Goal: Information Seeking & Learning: Learn about a topic

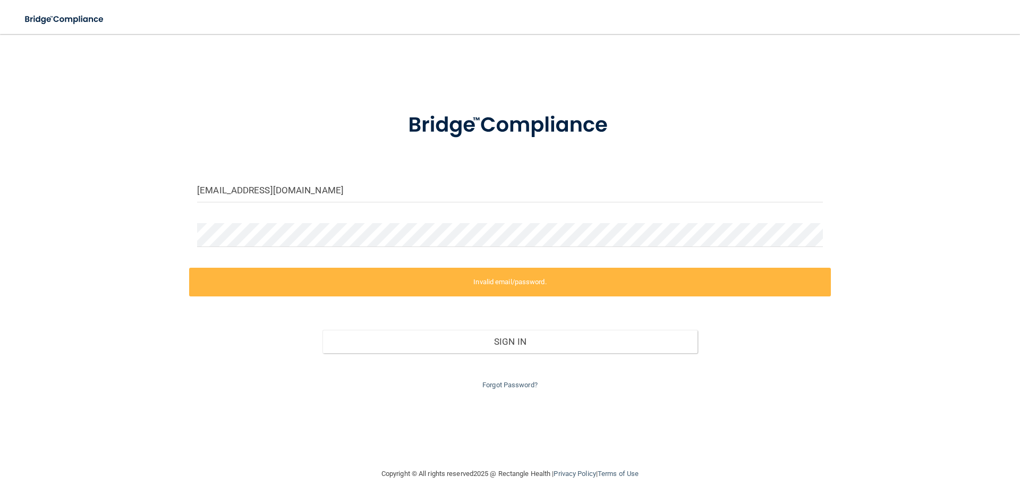
click at [170, 233] on div "n2teeth1@hotmail.com Invalid email/password. You don't have permission to acces…" at bounding box center [509, 251] width 977 height 412
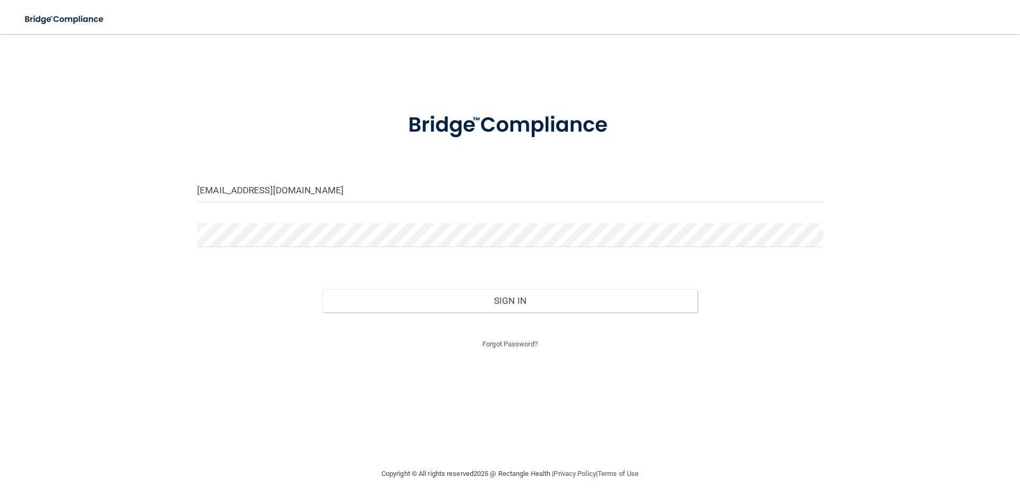
click at [322, 289] on button "Sign In" at bounding box center [509, 300] width 375 height 23
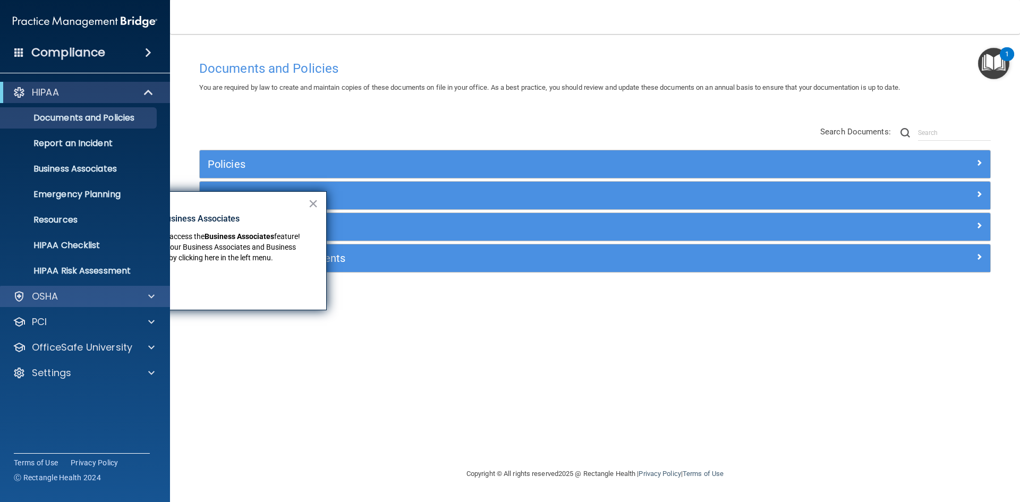
click at [129, 306] on div "OSHA" at bounding box center [85, 296] width 170 height 21
click at [143, 297] on div at bounding box center [149, 296] width 27 height 13
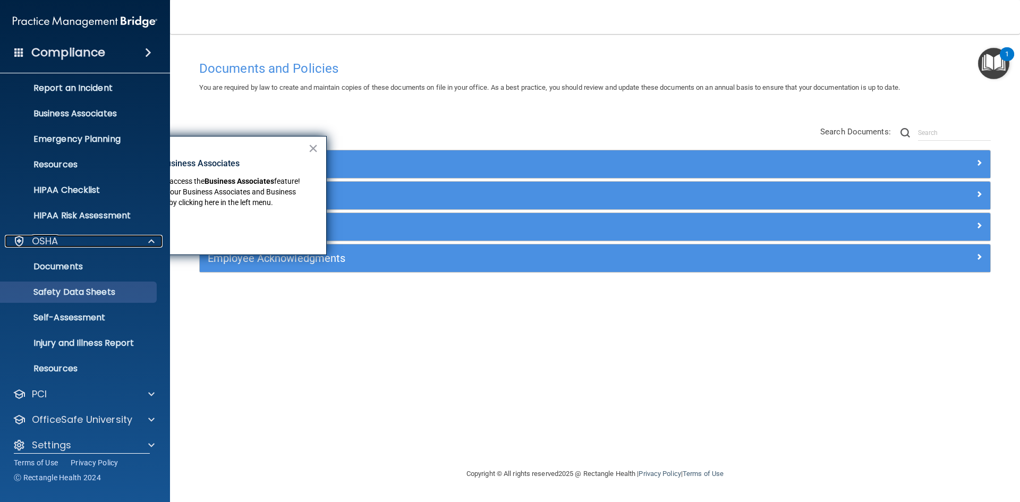
scroll to position [66, 0]
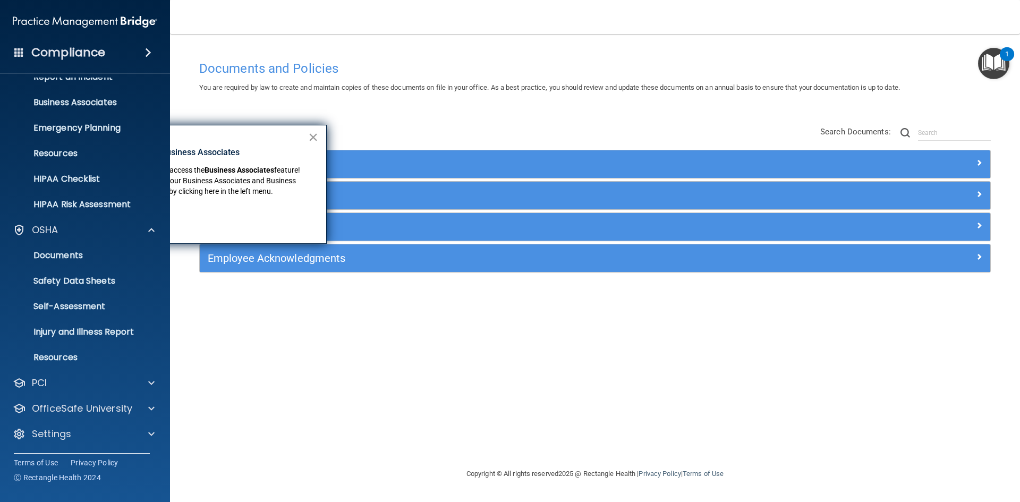
click at [311, 135] on button "×" at bounding box center [313, 137] width 10 height 17
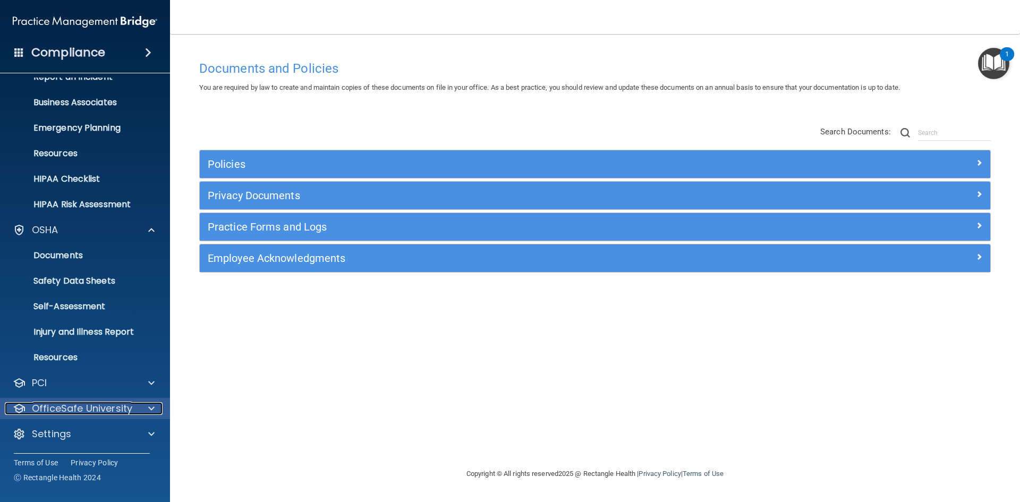
click at [155, 407] on div at bounding box center [149, 408] width 27 height 13
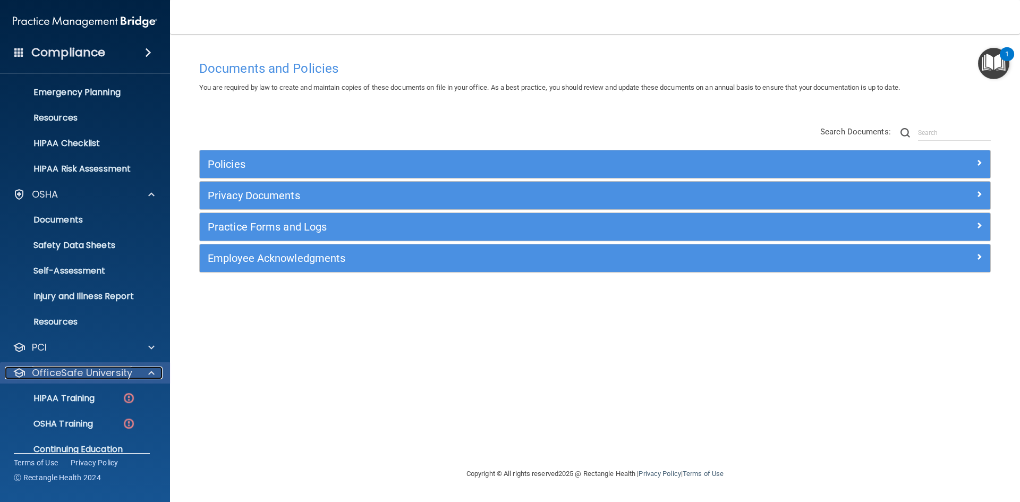
scroll to position [143, 0]
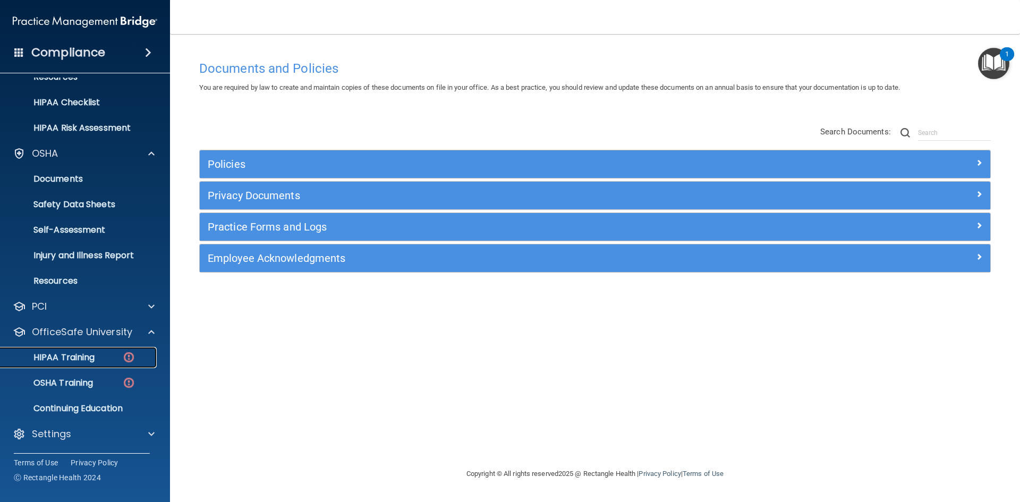
click at [95, 356] on p "HIPAA Training" at bounding box center [51, 357] width 88 height 11
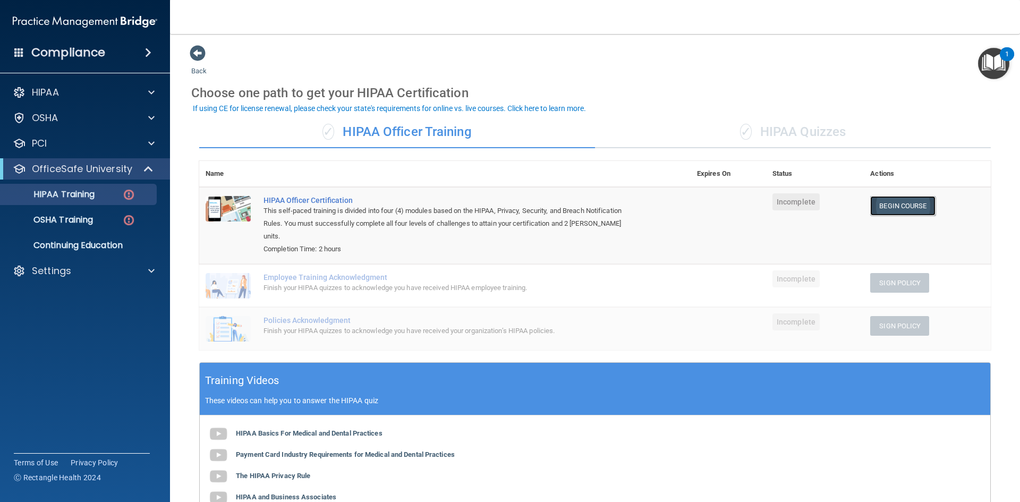
click at [889, 201] on link "Begin Course" at bounding box center [902, 206] width 65 height 20
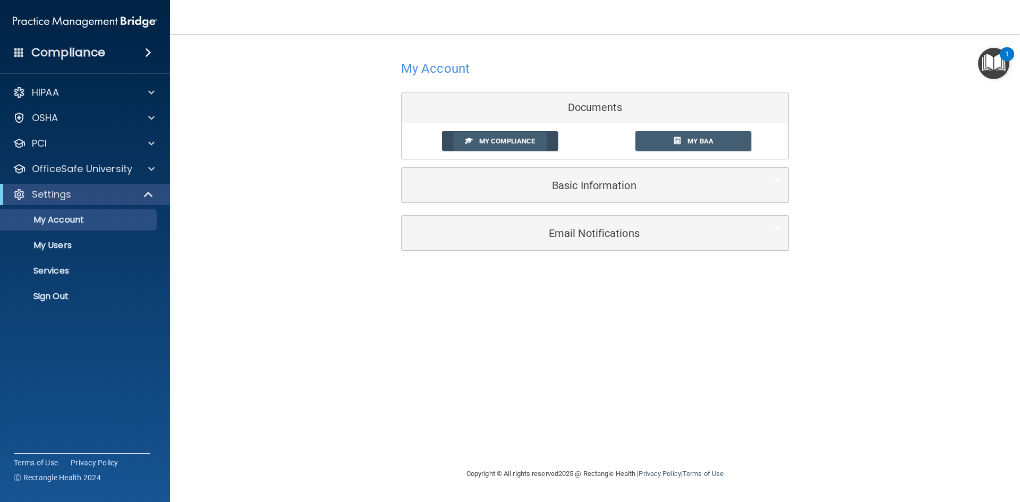
click at [504, 136] on link "My Compliance" at bounding box center [500, 141] width 116 height 20
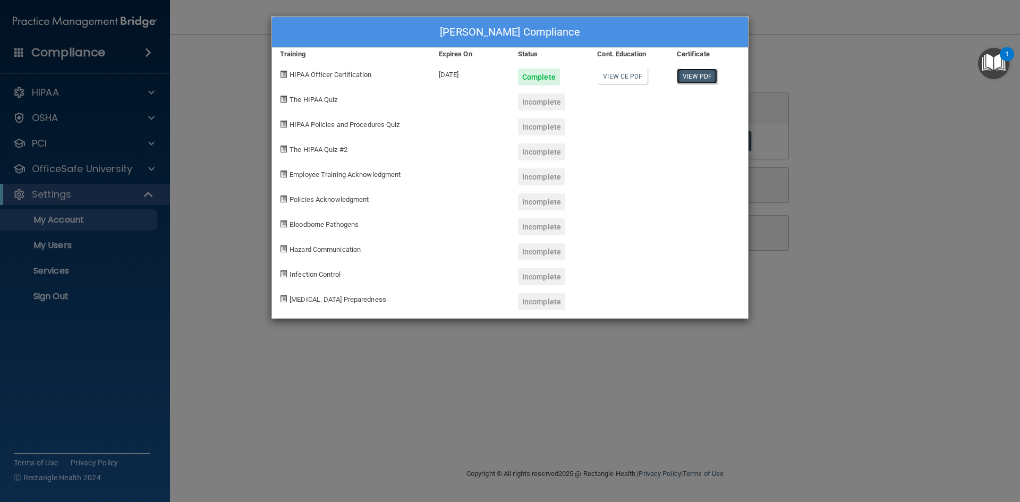
click at [695, 75] on link "View PDF" at bounding box center [697, 76] width 41 height 15
click at [872, 201] on div "Victoria Tarpley's Compliance Training Expires On Status Cont. Education Certif…" at bounding box center [510, 251] width 1020 height 502
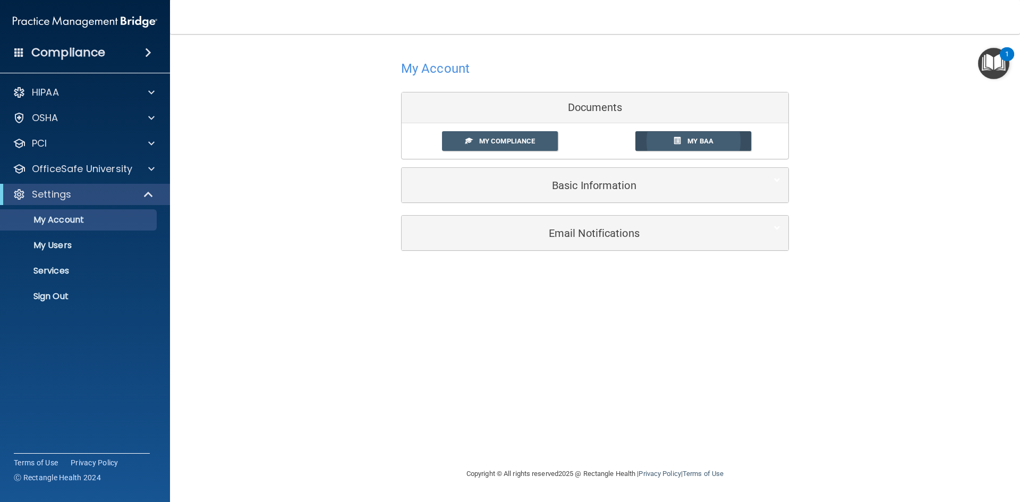
click at [690, 140] on span "My BAA" at bounding box center [700, 141] width 26 height 8
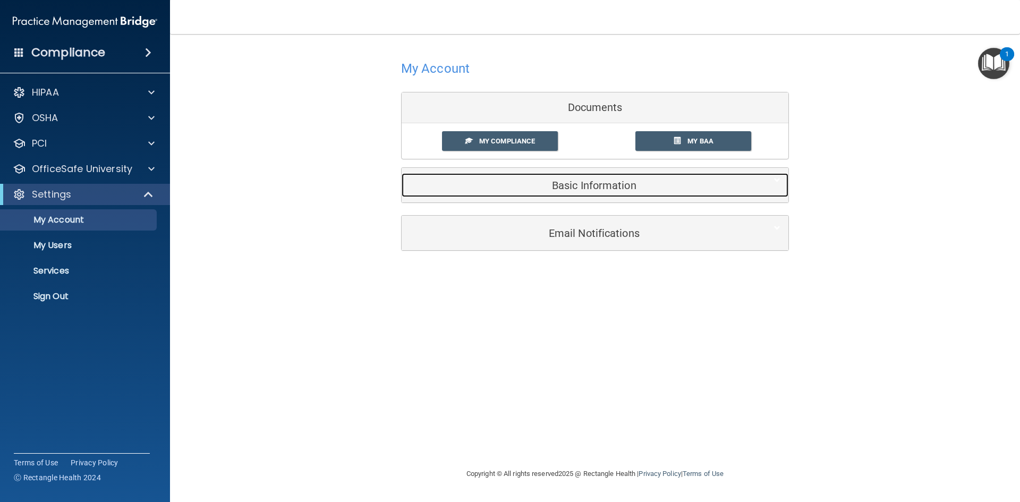
click at [601, 193] on div "Basic Information" at bounding box center [578, 185] width 354 height 24
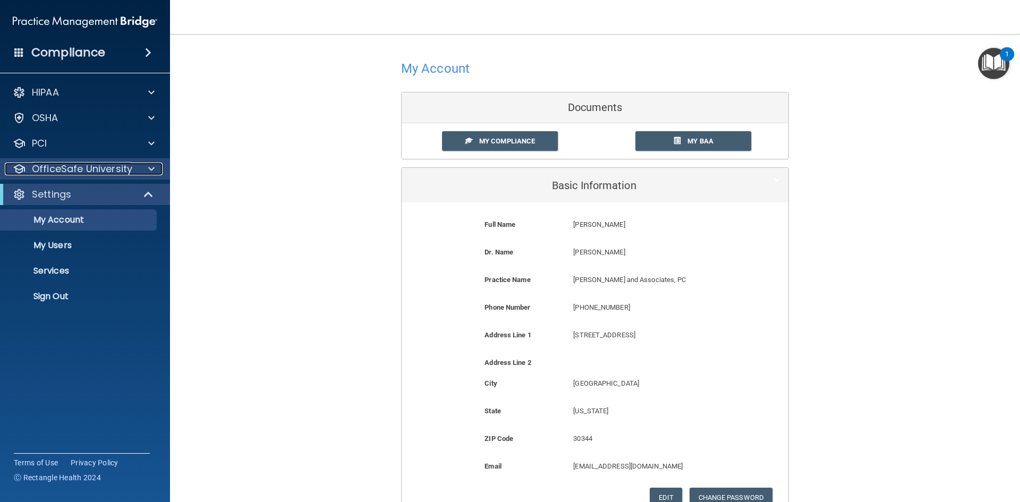
click at [149, 170] on span at bounding box center [151, 168] width 6 height 13
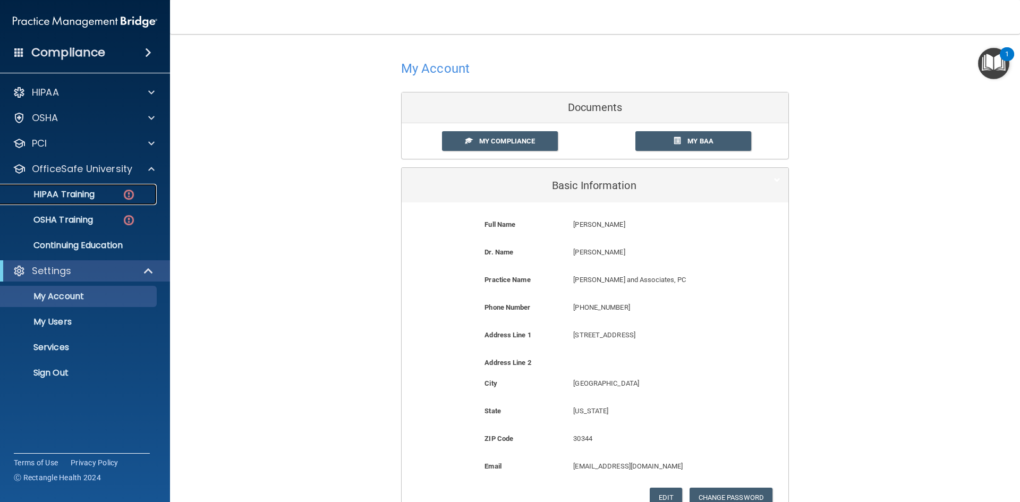
click at [111, 189] on div "HIPAA Training" at bounding box center [79, 194] width 145 height 11
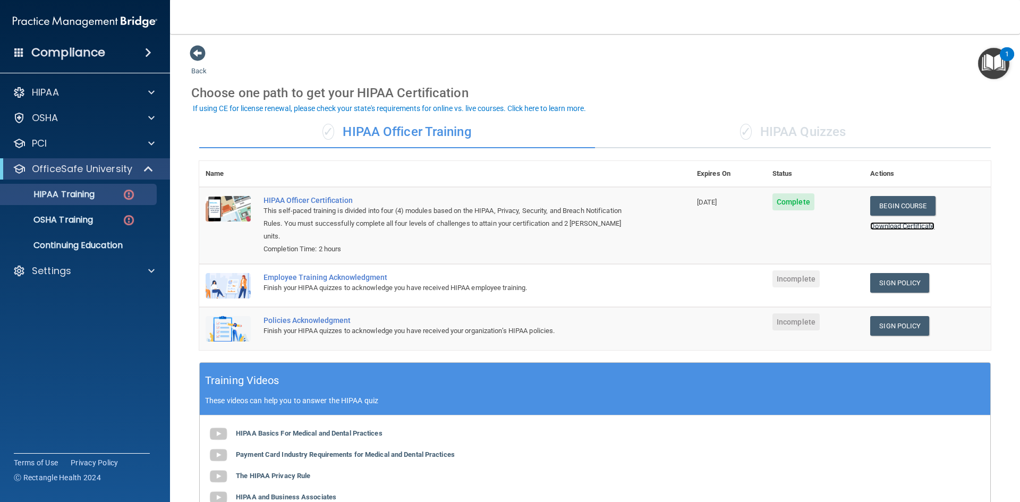
click at [891, 226] on link "Download Certificate" at bounding box center [902, 226] width 64 height 8
click at [878, 275] on link "Sign Policy" at bounding box center [899, 283] width 59 height 20
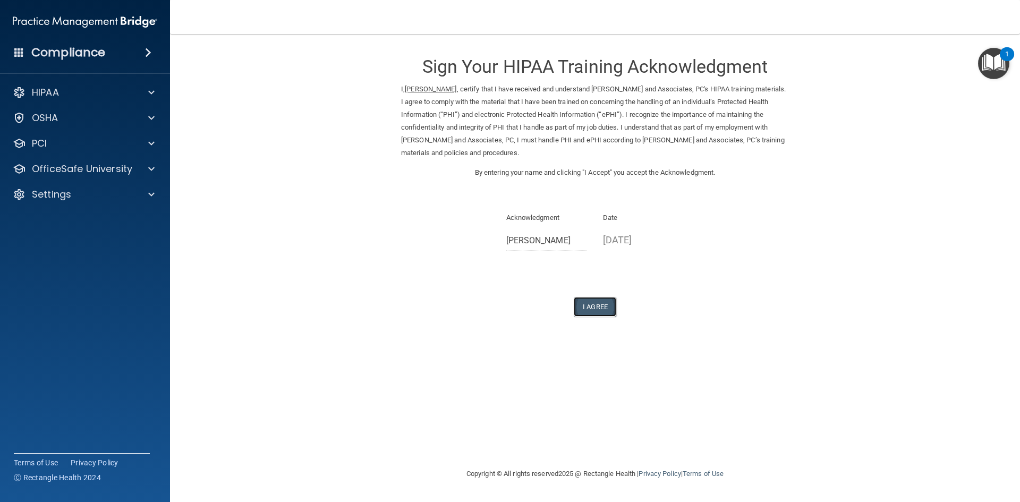
click at [593, 307] on button "I Agree" at bounding box center [595, 307] width 42 height 20
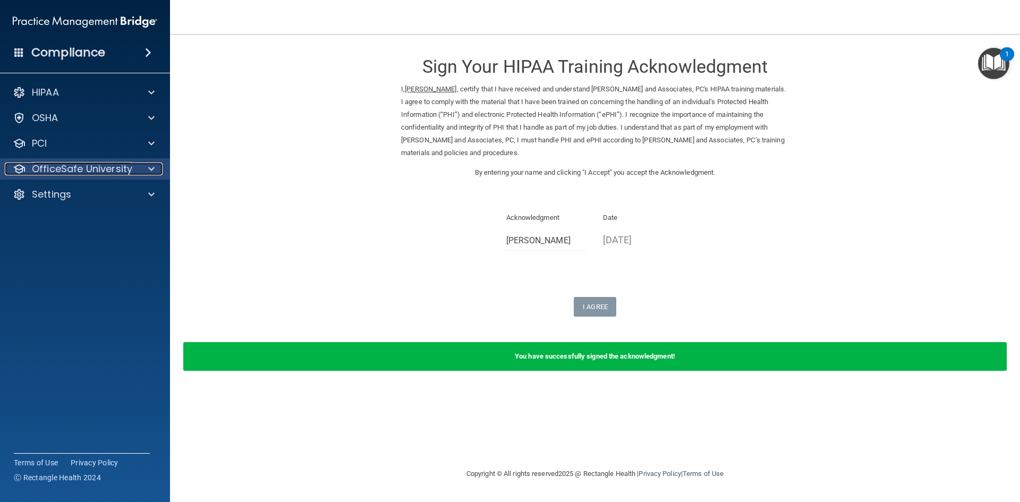
click at [141, 172] on div at bounding box center [149, 168] width 27 height 13
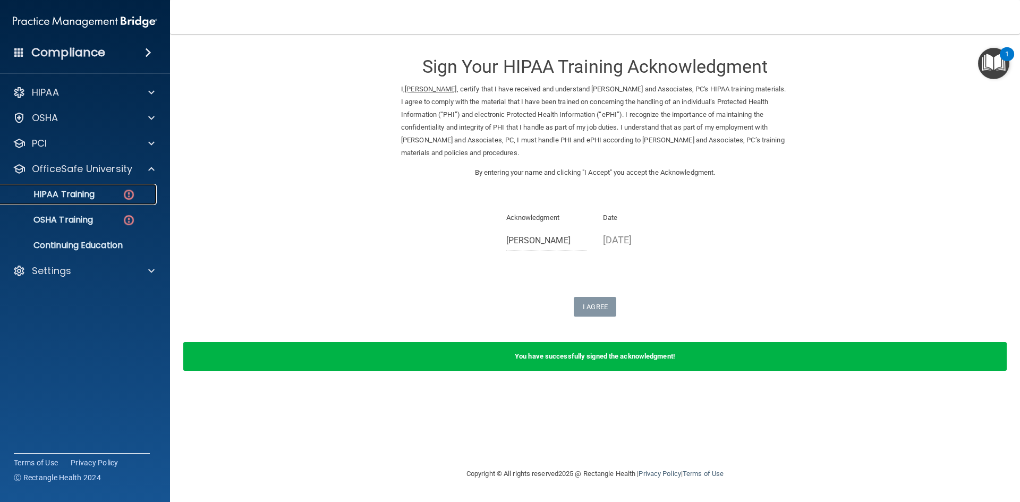
click at [109, 195] on div "HIPAA Training" at bounding box center [79, 194] width 145 height 11
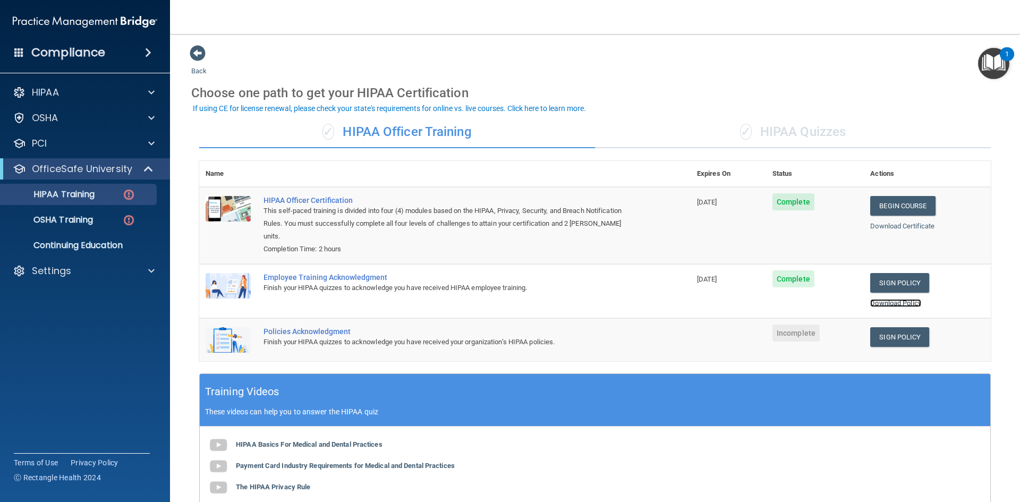
click at [890, 299] on link "Download Policy" at bounding box center [895, 303] width 51 height 8
click at [872, 327] on link "Sign Policy" at bounding box center [899, 337] width 59 height 20
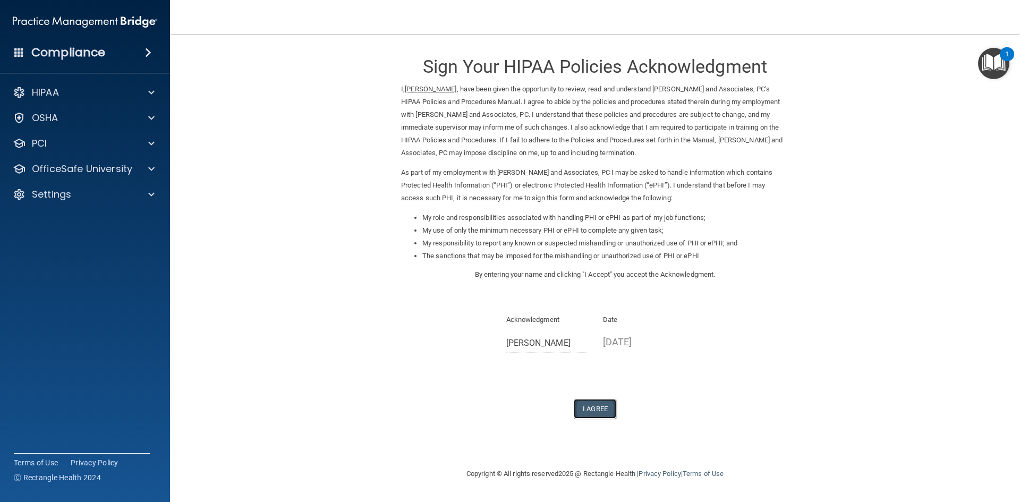
click at [594, 405] on button "I Agree" at bounding box center [595, 409] width 42 height 20
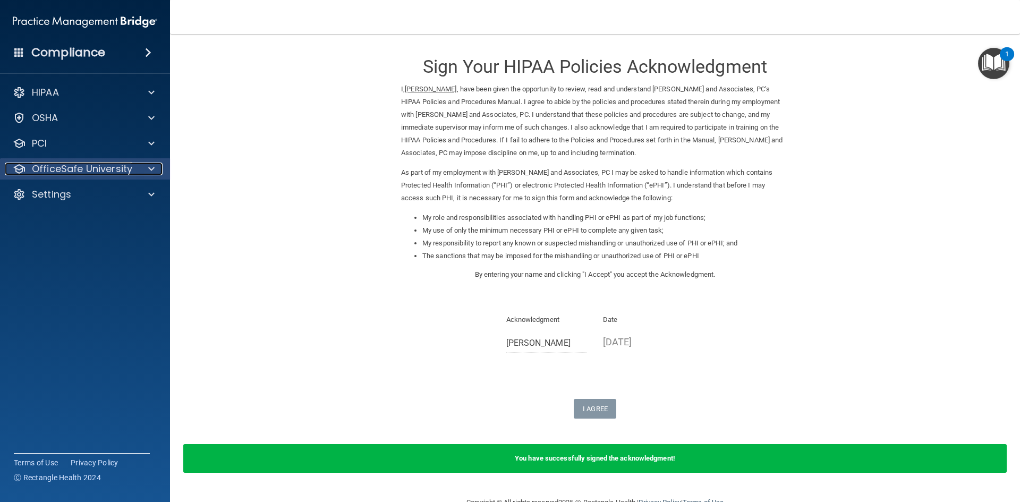
click at [80, 167] on p "OfficeSafe University" at bounding box center [82, 168] width 100 height 13
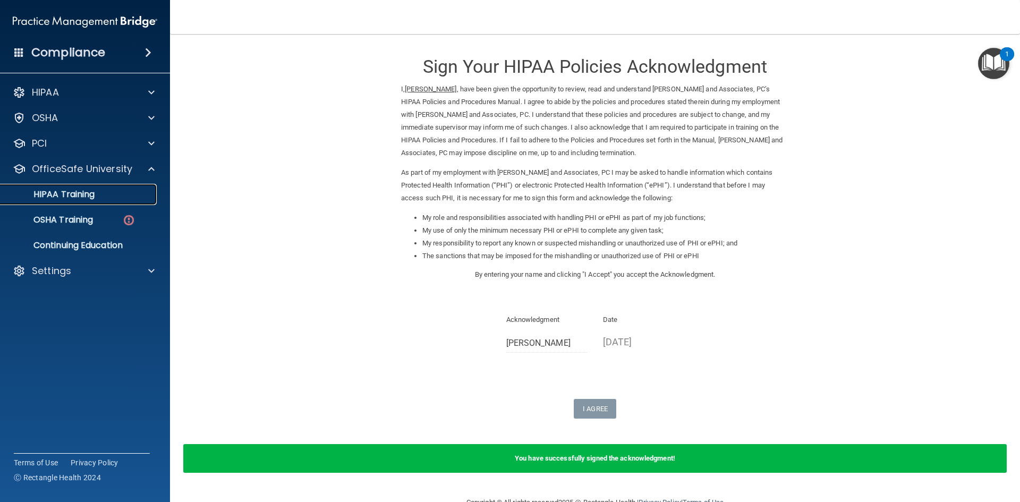
click at [84, 199] on p "HIPAA Training" at bounding box center [51, 194] width 88 height 11
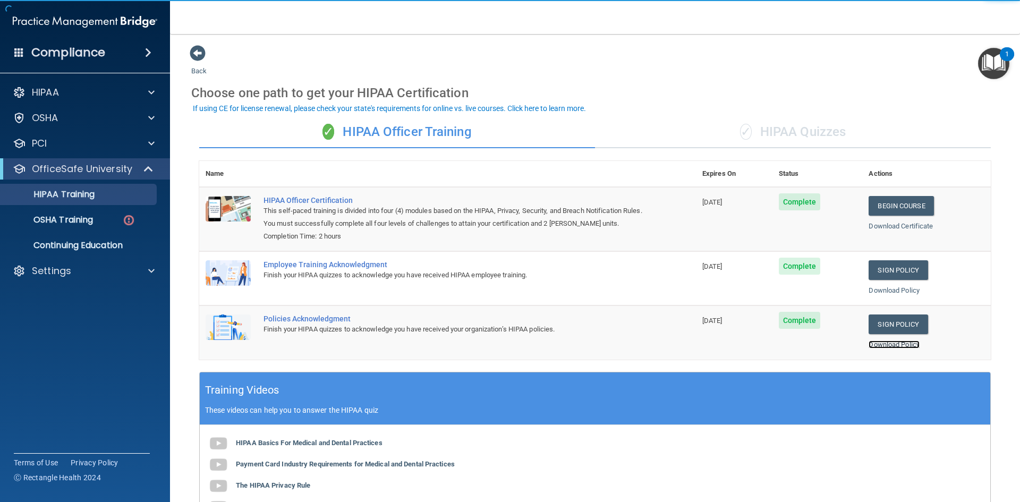
click at [892, 347] on link "Download Policy" at bounding box center [893, 344] width 51 height 8
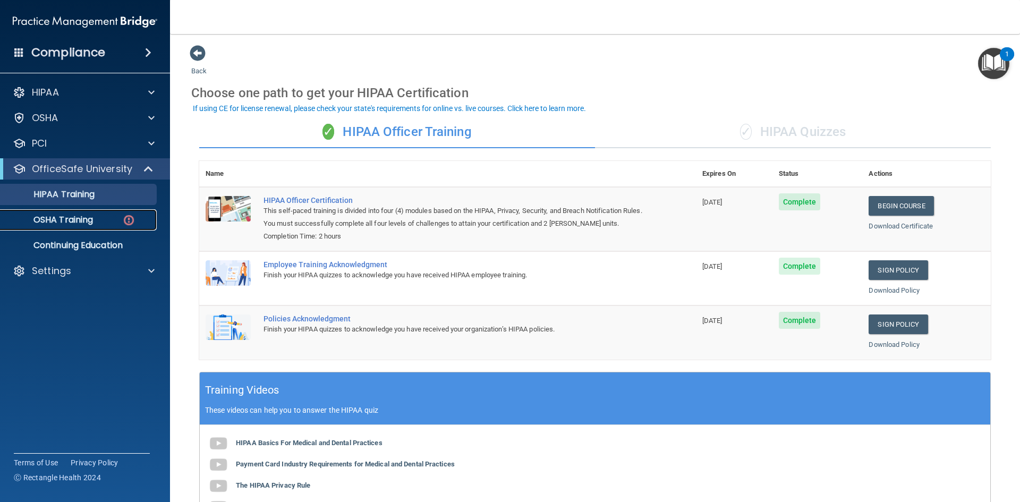
click at [79, 219] on p "OSHA Training" at bounding box center [50, 220] width 86 height 11
